Goal: Task Accomplishment & Management: Complete application form

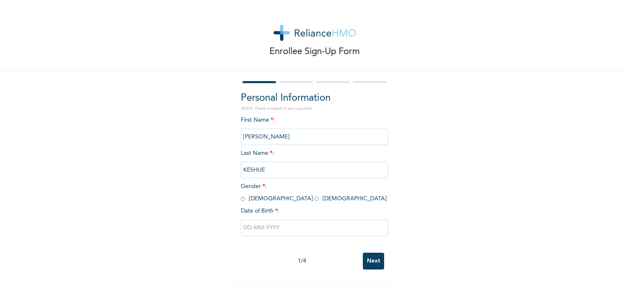
click at [241, 199] on input "radio" at bounding box center [243, 199] width 4 height 8
radio input "true"
click at [247, 226] on input "text" at bounding box center [314, 228] width 147 height 16
select select "7"
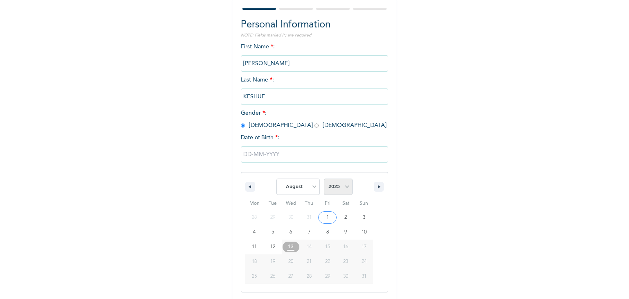
click at [342, 190] on select "2025 2024 2023 2022 2021 2020 2019 2018 2017 2016 2015 2014 2013 2012 2011 2010…" at bounding box center [338, 187] width 29 height 16
select select "1985"
click at [324, 179] on select "2025 2024 2023 2022 2021 2020 2019 2018 2017 2016 2015 2014 2013 2012 2011 2010…" at bounding box center [338, 187] width 29 height 16
click at [315, 184] on select "January February March April May June July August September October November De…" at bounding box center [297, 187] width 43 height 16
select select "11"
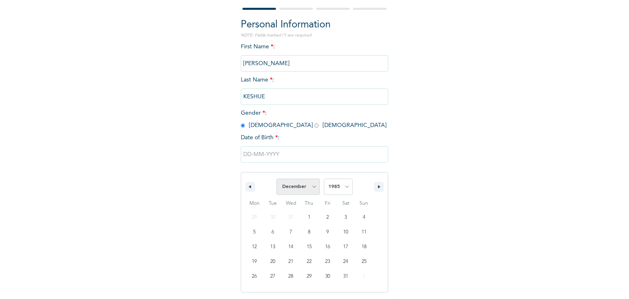
click at [276, 179] on select "January February March April May June July August September October November De…" at bounding box center [297, 187] width 43 height 16
type input "[DATE]"
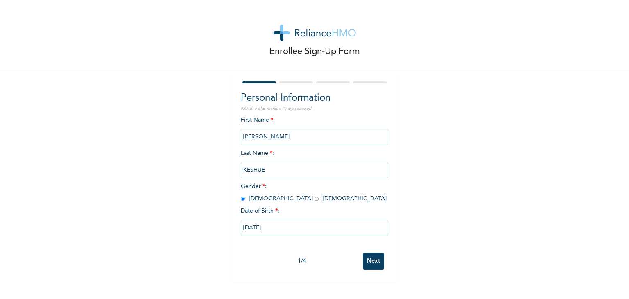
scroll to position [0, 0]
click at [368, 261] on input "Next" at bounding box center [373, 261] width 21 height 17
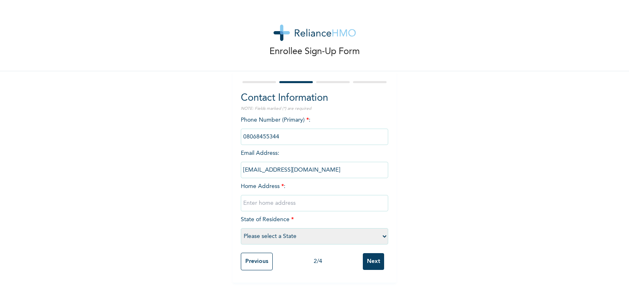
click at [297, 207] on input "text" at bounding box center [314, 203] width 147 height 16
type input "L"
type input "Idoye Lusada Ogun State"
click at [382, 240] on select "Please select a State [PERSON_NAME] (FCT) [PERSON_NAME] Ibom [GEOGRAPHIC_DATA] …" at bounding box center [314, 236] width 147 height 16
select select "28"
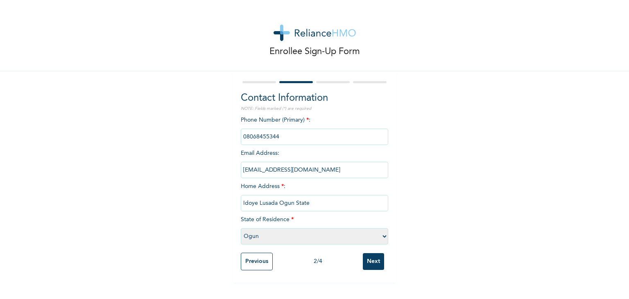
click at [241, 228] on select "Please select a State [PERSON_NAME] (FCT) [PERSON_NAME] Ibom [GEOGRAPHIC_DATA] …" at bounding box center [314, 236] width 147 height 16
click at [376, 265] on input "Next" at bounding box center [373, 261] width 21 height 17
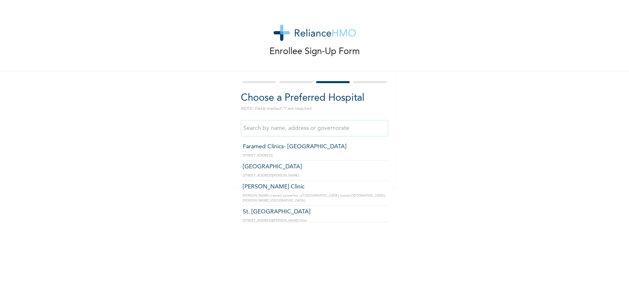
click at [337, 129] on input "text" at bounding box center [314, 128] width 147 height 16
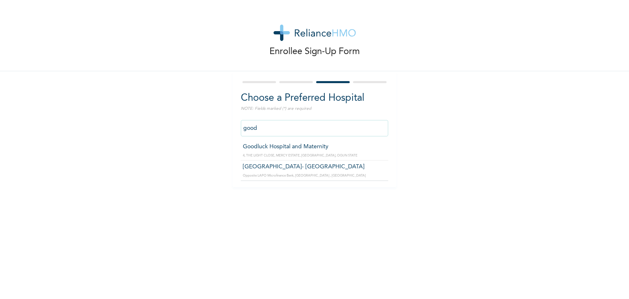
type input "[GEOGRAPHIC_DATA]- [GEOGRAPHIC_DATA]"
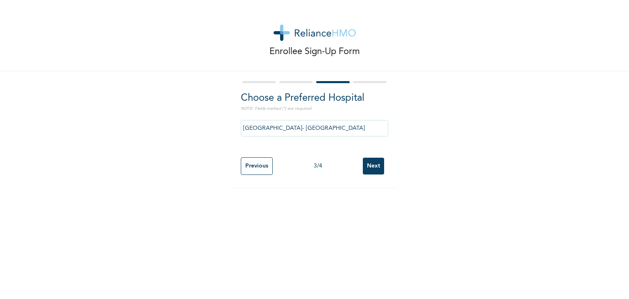
click at [369, 168] on input "Next" at bounding box center [373, 166] width 21 height 17
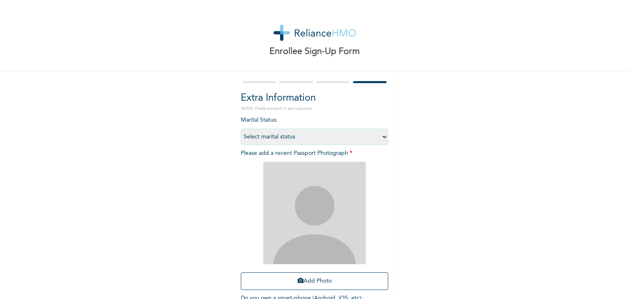
click at [378, 138] on select "Select marital status [DEMOGRAPHIC_DATA] Married [DEMOGRAPHIC_DATA] Widow/[DEMO…" at bounding box center [314, 137] width 147 height 16
select select "2"
click at [241, 129] on select "Select marital status [DEMOGRAPHIC_DATA] Married [DEMOGRAPHIC_DATA] Widow/[DEMO…" at bounding box center [314, 137] width 147 height 16
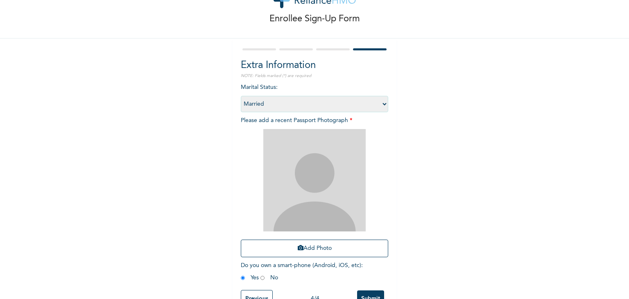
scroll to position [59, 0]
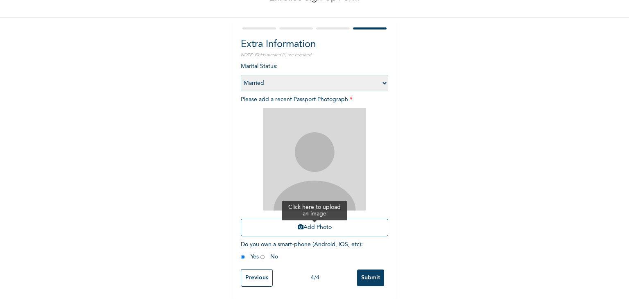
click at [331, 221] on button "Add Photo" at bounding box center [314, 228] width 147 height 18
click at [324, 224] on button "Add Photo" at bounding box center [314, 228] width 147 height 18
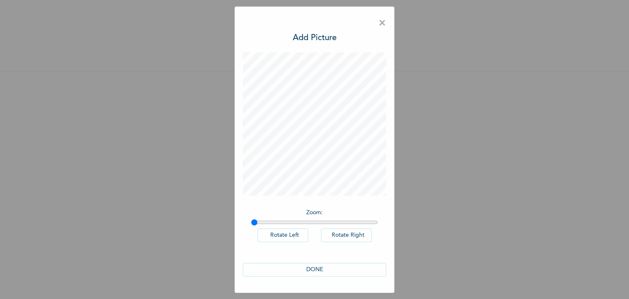
click at [455, 156] on div "× Add Picture Zoom : Rotate Left Rotate Right DONE" at bounding box center [314, 149] width 629 height 299
click at [315, 268] on button "DONE" at bounding box center [314, 270] width 143 height 14
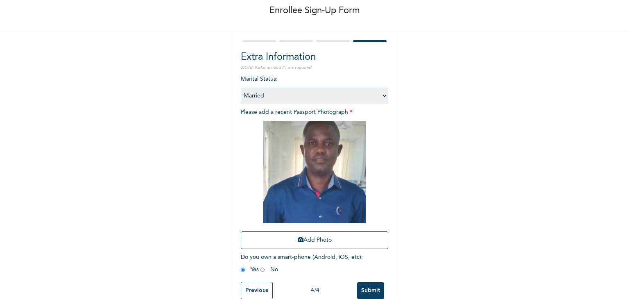
scroll to position [59, 0]
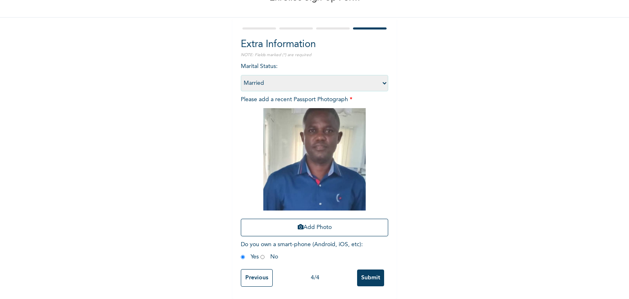
click at [369, 271] on input "Submit" at bounding box center [370, 278] width 27 height 17
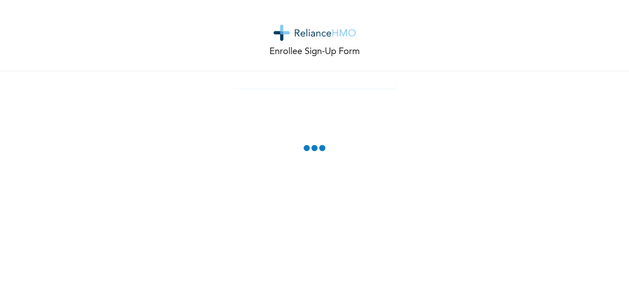
scroll to position [0, 0]
